Goal: Task Accomplishment & Management: Use online tool/utility

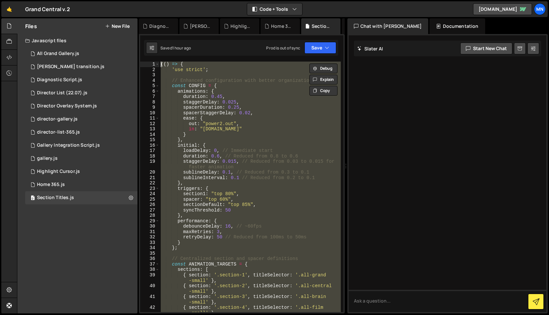
click at [279, 108] on div "(( ) => { 'use strict' ; // Enhanced configuration with better organization con…" at bounding box center [249, 187] width 181 height 250
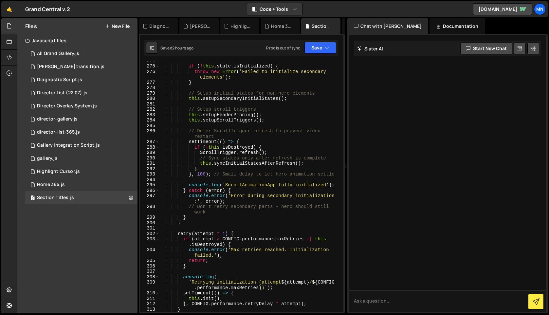
scroll to position [1705, 0]
drag, startPoint x: 268, startPoint y: 115, endPoint x: 151, endPoint y: 115, distance: 117.2
click at [151, 115] on div "spacerDuration: 0.25, 274 275 276 277 278 279 280 281 282 283 284 285 286 287 2…" at bounding box center [241, 187] width 203 height 250
type textarea "this.setupHeaderPinning();"
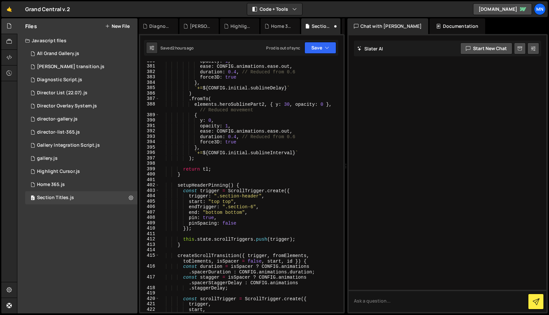
scroll to position [2384, 0]
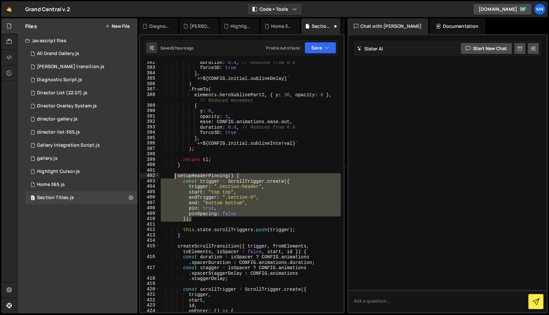
drag, startPoint x: 189, startPoint y: 216, endPoint x: 174, endPoint y: 176, distance: 42.3
click at [174, 176] on div "duration : 0.4 , // Reduced from 0.6 force3D : true } , ` += ${ CONFIG . initia…" at bounding box center [249, 193] width 181 height 267
type textarea "setupHeaderPinning() { const trigger = ScrollTrigger.create({"
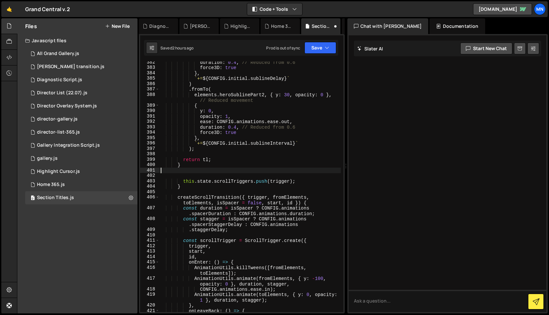
type textarea "}"
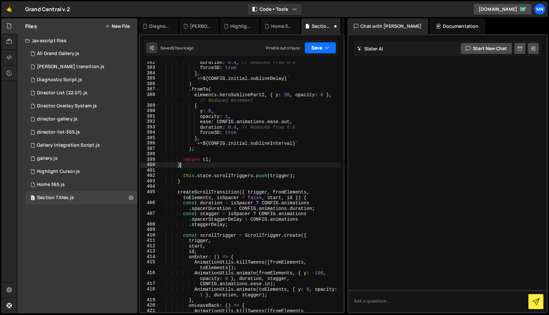
click at [315, 47] on button "Save" at bounding box center [320, 48] width 32 height 12
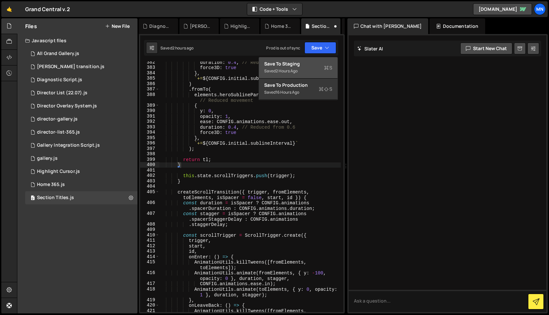
click at [312, 65] on div "Save to Staging S" at bounding box center [298, 64] width 68 height 7
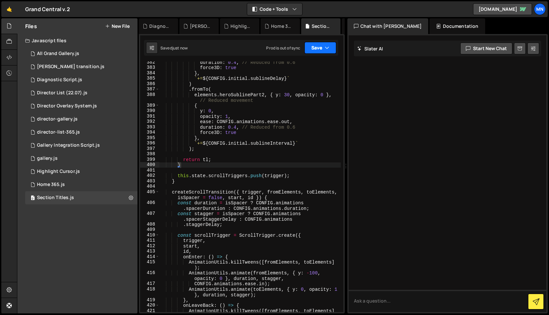
drag, startPoint x: 321, startPoint y: 48, endPoint x: 320, endPoint y: 53, distance: 5.2
click at [321, 48] on button "Save" at bounding box center [320, 48] width 32 height 12
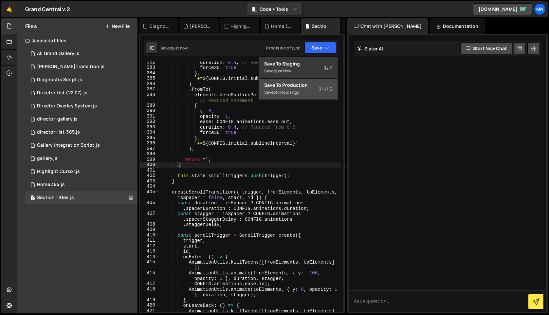
click at [311, 88] on div "Save to Production S" at bounding box center [298, 85] width 68 height 7
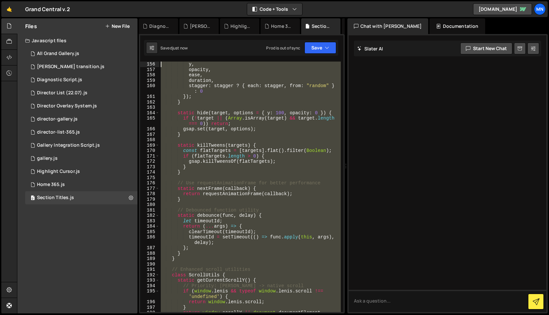
scroll to position [0, 0]
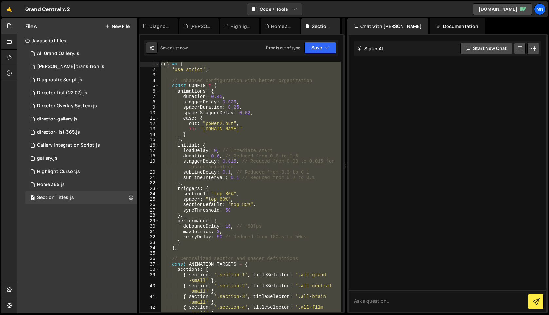
drag, startPoint x: 183, startPoint y: 268, endPoint x: 157, endPoint y: -51, distance: 320.2
click at [157, 0] on html "Projects [GEOGRAPHIC_DATA] Blog [GEOGRAPHIC_DATA] Projects Your Teams Invite te…" at bounding box center [274, 157] width 549 height 315
type textarea "(() => { 'use strict';"
paste textarea
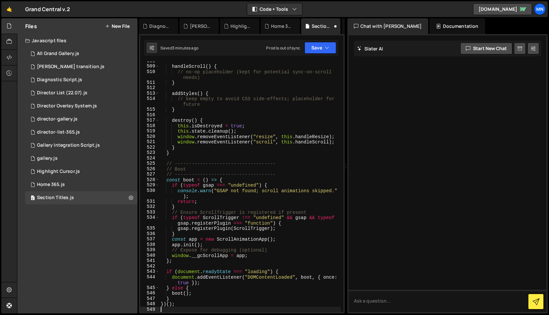
scroll to position [3325, 0]
click at [325, 48] on icon "button" at bounding box center [327, 48] width 5 height 7
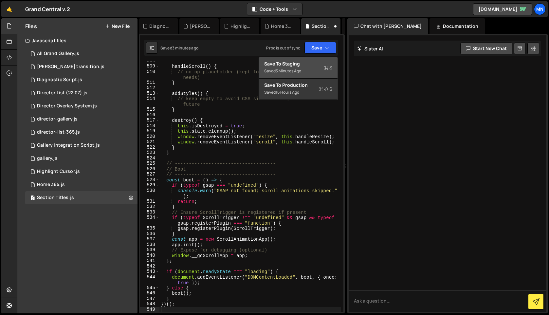
click at [314, 62] on div "Save to Staging S" at bounding box center [298, 64] width 68 height 7
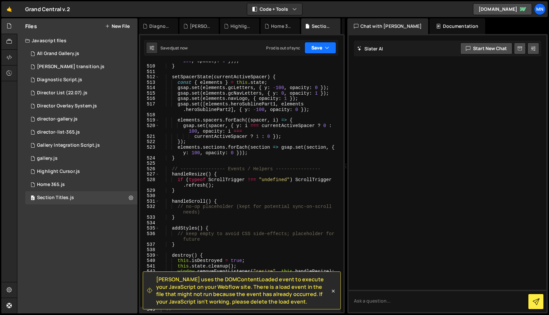
click at [327, 46] on icon "button" at bounding box center [327, 48] width 5 height 7
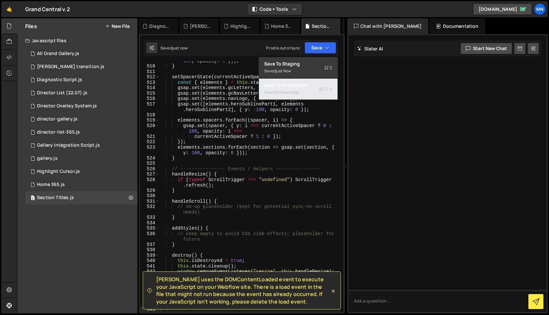
click at [311, 94] on div "Saved 16 hours ago" at bounding box center [298, 92] width 68 height 8
type textarea "setSpacerState(currentActiveSpacer) {"
